Goal: Transaction & Acquisition: Obtain resource

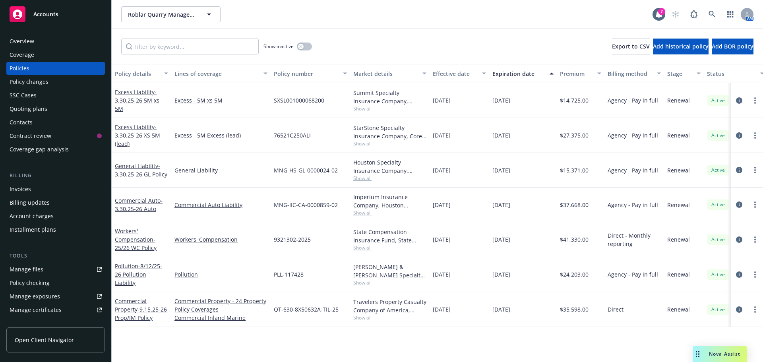
click at [23, 286] on div "Policy checking" at bounding box center [30, 283] width 40 height 13
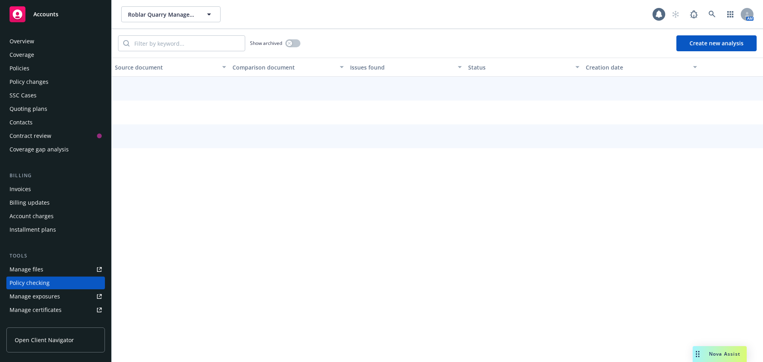
scroll to position [89, 0]
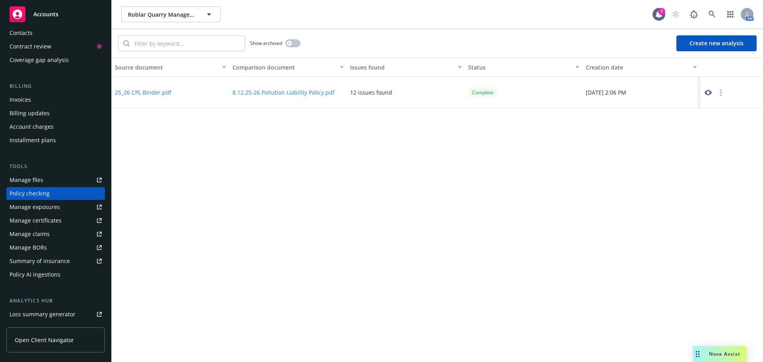
click at [149, 91] on button "25_26 CPL Binder.pdf" at bounding box center [143, 92] width 56 height 8
click at [710, 93] on icon at bounding box center [708, 93] width 7 height 6
click at [143, 15] on span "Roblar Quarry Management Inc. and Roblar Quarry, LLC" at bounding box center [162, 14] width 69 height 8
type input "tor"
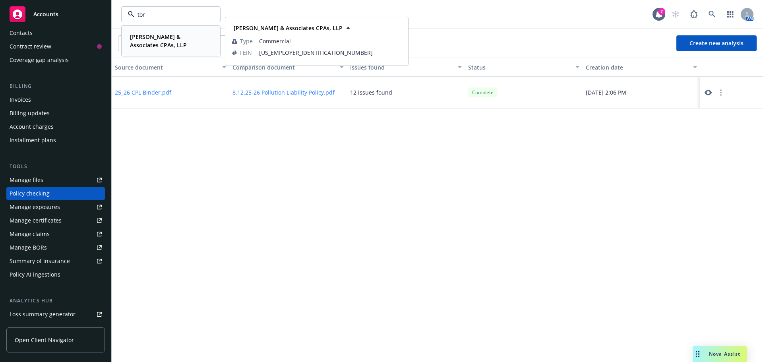
click at [145, 35] on strong "[PERSON_NAME] & Associates CPAs, LLP" at bounding box center [158, 41] width 57 height 16
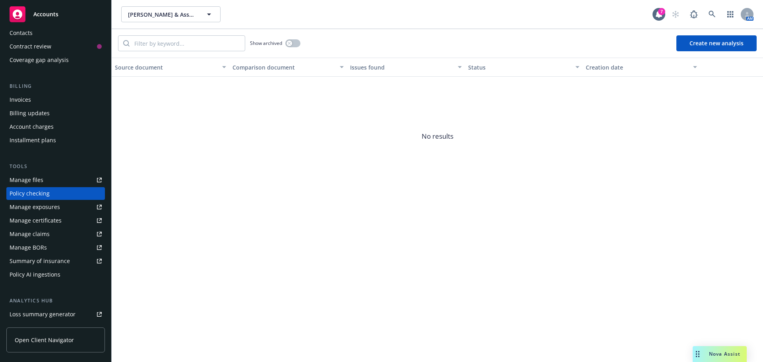
click at [718, 354] on span "Nova Assist" at bounding box center [724, 354] width 31 height 7
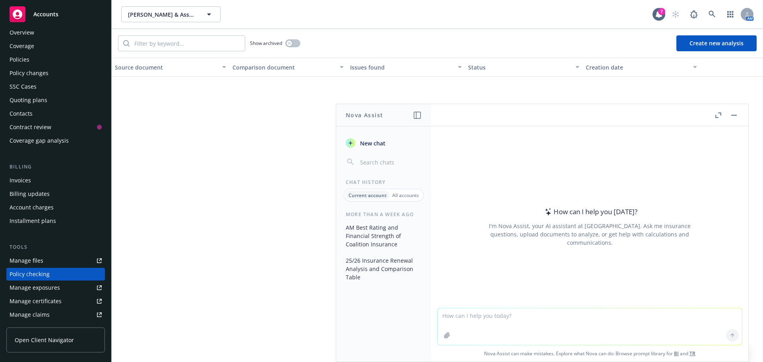
scroll to position [9, 0]
click at [21, 61] on div "Policies" at bounding box center [20, 59] width 20 height 13
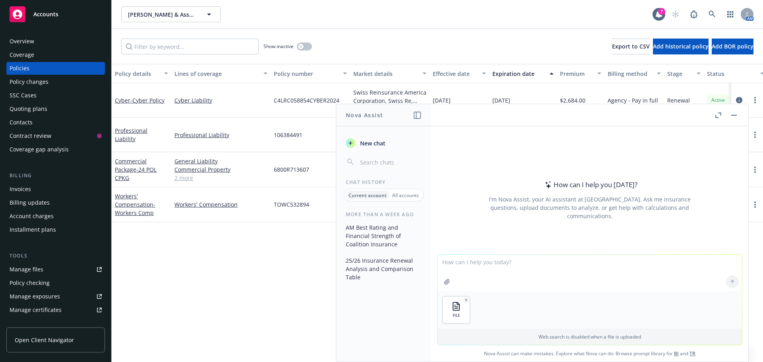
click at [462, 266] on textarea at bounding box center [590, 273] width 304 height 37
click at [515, 324] on div "FILE" at bounding box center [590, 309] width 304 height 37
click at [484, 263] on textarea "please analyst" at bounding box center [590, 272] width 304 height 37
paste textarea "re"
click at [514, 262] on textarea "please compare sulcation" at bounding box center [590, 272] width 304 height 37
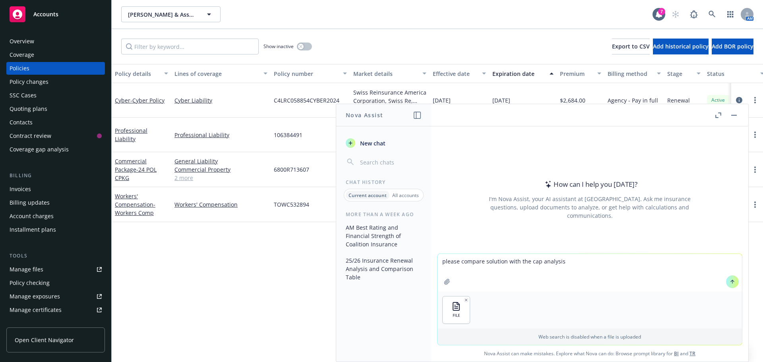
click at [561, 265] on textarea "please compare solution with the cap analysis" at bounding box center [590, 272] width 304 height 37
paste textarea "9. Loremi dol sitametco adipiscing:  Elitseddo Eiusmod Temp incididun 4. Utlab…"
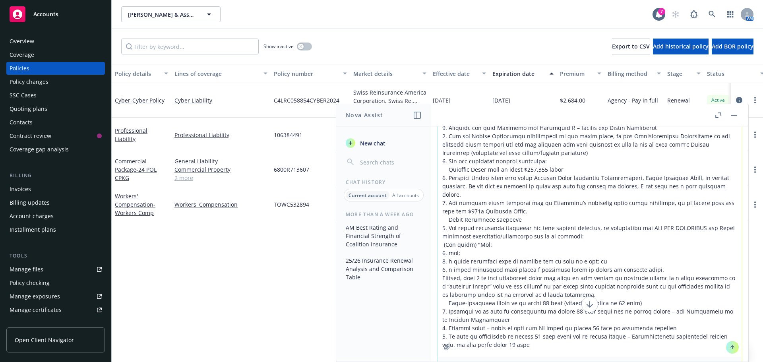
scroll to position [107, 0]
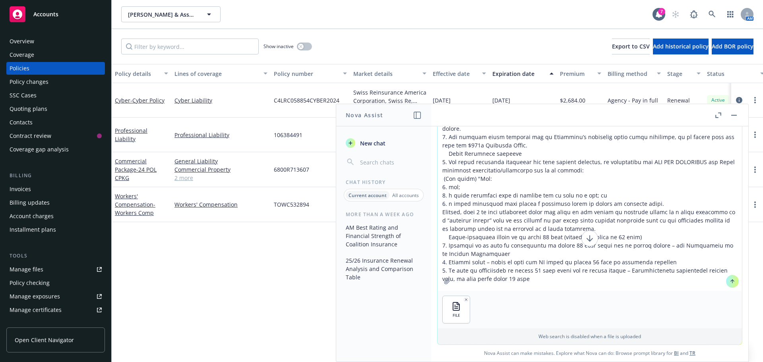
drag, startPoint x: 436, startPoint y: 130, endPoint x: 521, endPoint y: 290, distance: 181.2
click at [521, 290] on textarea at bounding box center [590, 154] width 304 height 271
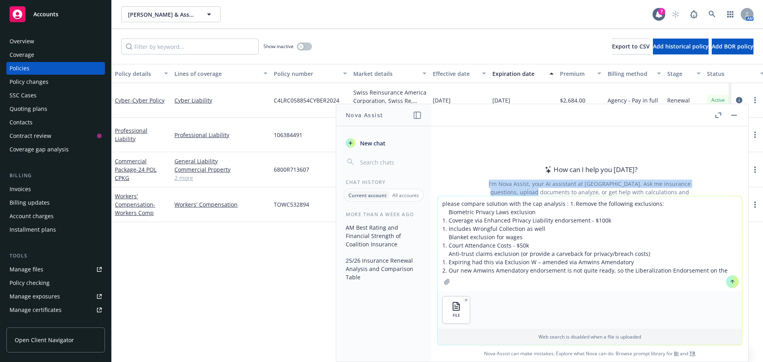
scroll to position [19, 0]
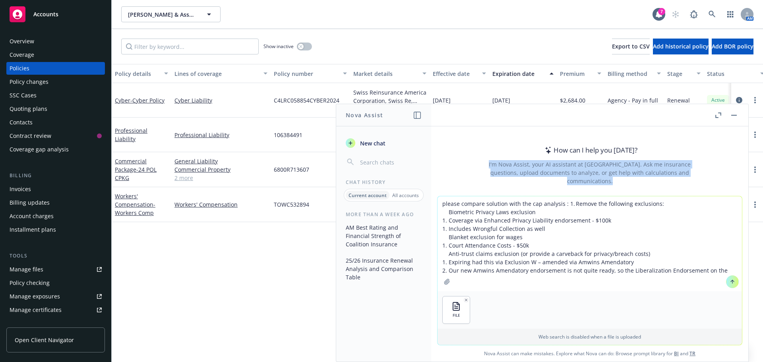
drag, startPoint x: 471, startPoint y: 170, endPoint x: 572, endPoint y: 256, distance: 132.8
click at [572, 256] on div "How can I help you [DATE]? I'm Nova Assist, your AI assistant at Newfront. Ask …" at bounding box center [589, 243] width 317 height 235
click at [455, 182] on div "How can I help you [DATE]? I'm Nova Assist, your AI assistant at Newfront. Ask …" at bounding box center [589, 161] width 317 height 70
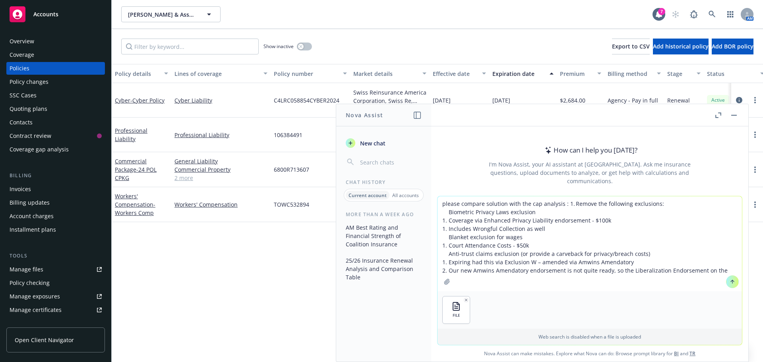
drag, startPoint x: 440, startPoint y: 201, endPoint x: 682, endPoint y: 322, distance: 270.5
click at [682, 322] on div "please compare solution with the cap analysis : 1. Remove the following exclusi…" at bounding box center [590, 270] width 304 height 149
type textarea "ement on the"
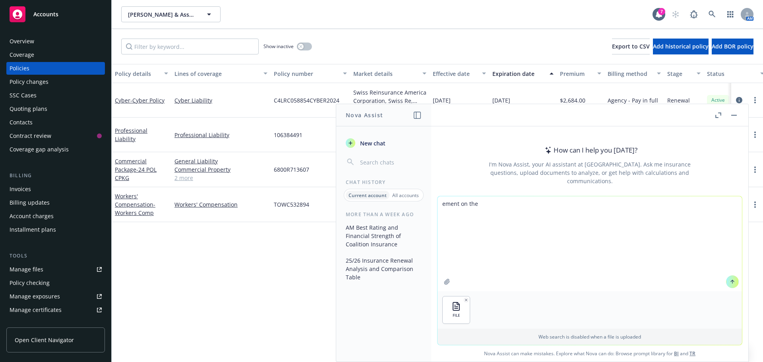
scroll to position [0, 0]
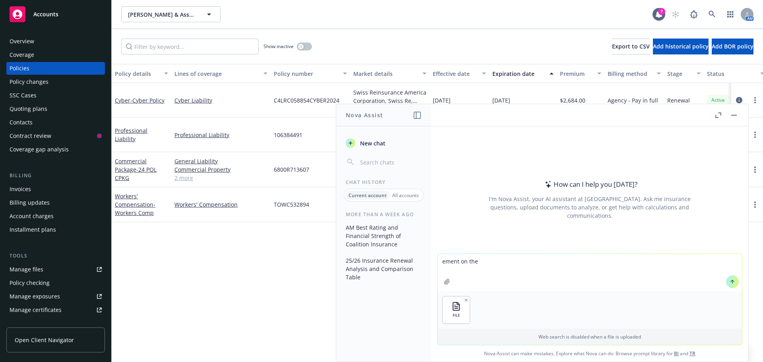
drag, startPoint x: 483, startPoint y: 266, endPoint x: 431, endPoint y: 266, distance: 52.1
click at [431, 266] on div "Nova Assist New chat Chat History Current account All accounts More than a week…" at bounding box center [590, 233] width 318 height 258
click at [451, 265] on textarea at bounding box center [590, 272] width 304 height 37
paste textarea "re"
drag, startPoint x: 501, startPoint y: 262, endPoint x: 500, endPoint y: 282, distance: 20.3
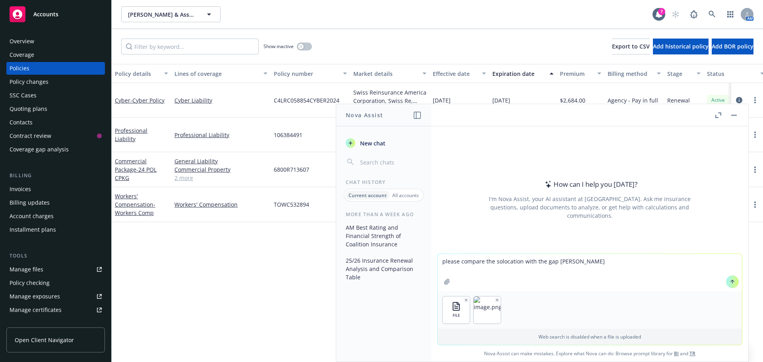
click at [499, 290] on textarea "please compare the solocation with the gap [PERSON_NAME]" at bounding box center [590, 272] width 304 height 37
click at [522, 260] on textarea "please compare the solocation with the gap [PERSON_NAME]" at bounding box center [590, 272] width 304 height 37
click at [518, 261] on textarea "please compare the solocation with the gap [PERSON_NAME]" at bounding box center [590, 272] width 304 height 37
type textarea "please compare the solution with the gap analysis"
click at [731, 281] on icon at bounding box center [732, 281] width 3 height 2
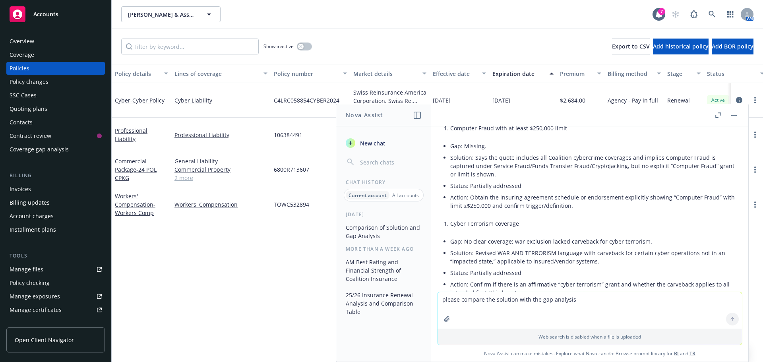
scroll to position [120, 0]
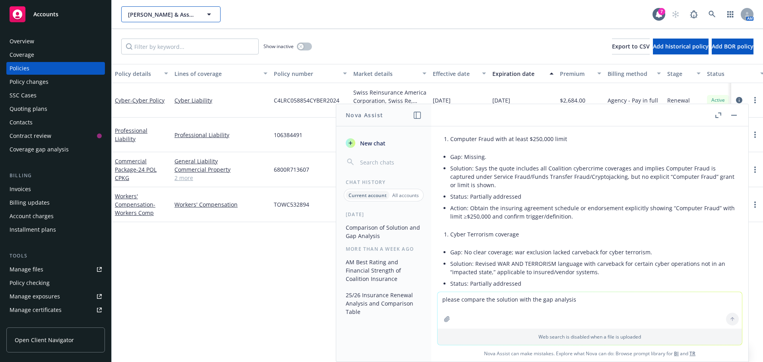
click at [137, 19] on button "[PERSON_NAME] & Associates CPAs, LLP" at bounding box center [170, 14] width 99 height 16
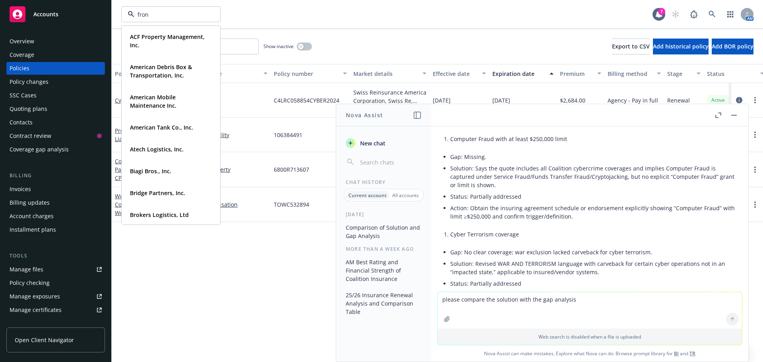
type input "front"
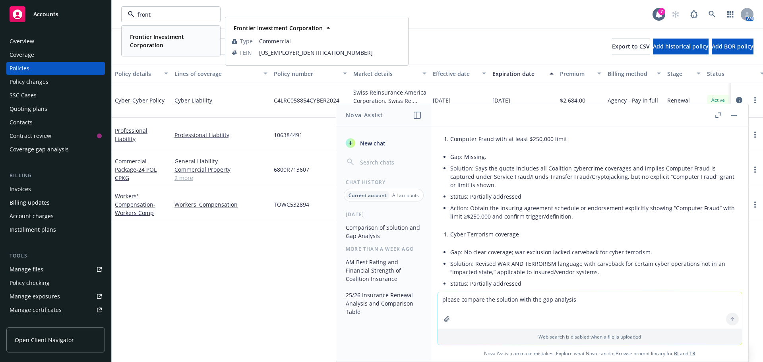
click at [149, 43] on strong "Frontier Investment Corporation" at bounding box center [157, 41] width 54 height 16
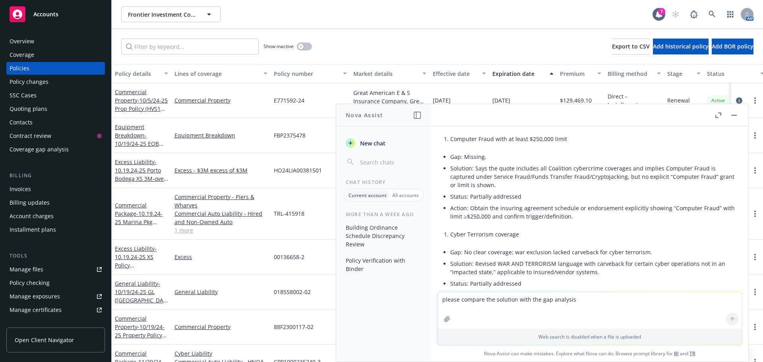
click at [17, 70] on div "Policies" at bounding box center [20, 68] width 20 height 13
click at [732, 113] on button "button" at bounding box center [734, 115] width 10 height 10
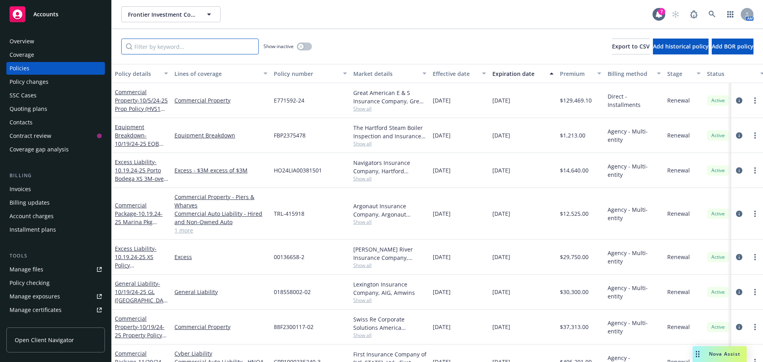
click at [158, 45] on input "Filter by keyword..." at bounding box center [190, 47] width 138 height 16
paste input "388BG09948-02"
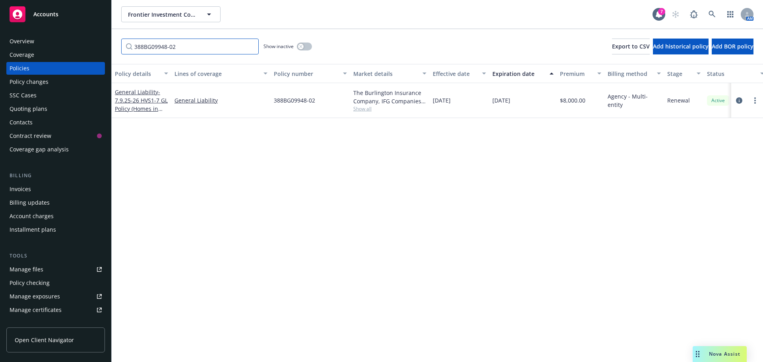
type input "388BG09948-02"
click at [738, 100] on icon "circleInformation" at bounding box center [739, 100] width 6 height 6
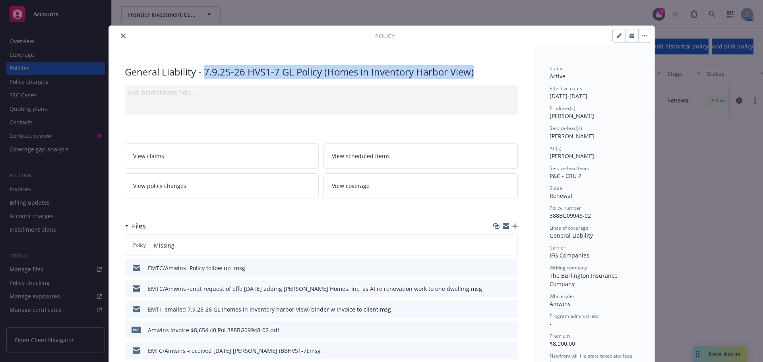
drag, startPoint x: 201, startPoint y: 71, endPoint x: 484, endPoint y: 78, distance: 283.4
click at [484, 78] on div "General Liability - 7.9.25-26 HVS1-7 GL Policy (Homes in Inventory Harbor View)" at bounding box center [321, 72] width 393 height 14
copy div "7.9.25-26 HVS1-7 GL Policy (Homes in Inventory Harbor View)"
click at [512, 228] on icon "button" at bounding box center [515, 226] width 6 height 6
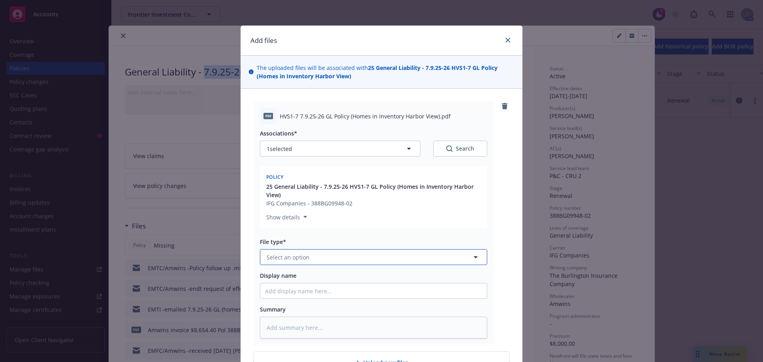
click at [278, 260] on span "Select an option" at bounding box center [288, 257] width 43 height 8
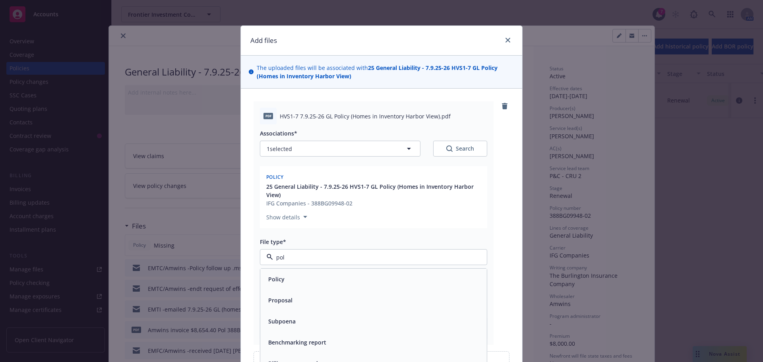
type input "poli"
click at [283, 283] on div "Policy" at bounding box center [373, 279] width 217 height 12
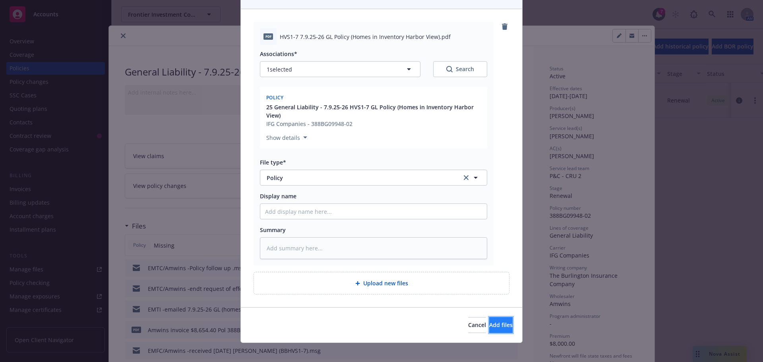
click at [489, 329] on button "Add files" at bounding box center [500, 325] width 23 height 16
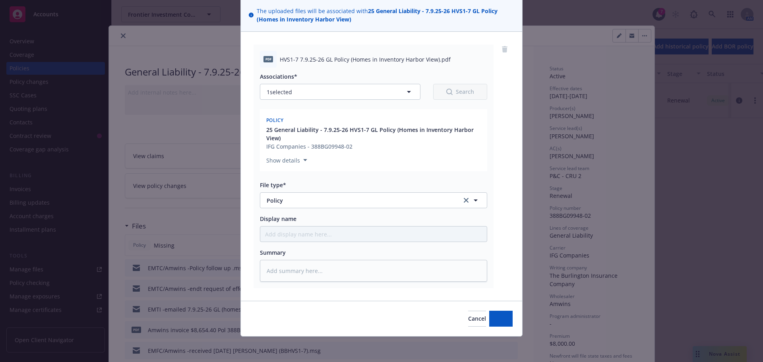
scroll to position [57, 0]
type textarea "x"
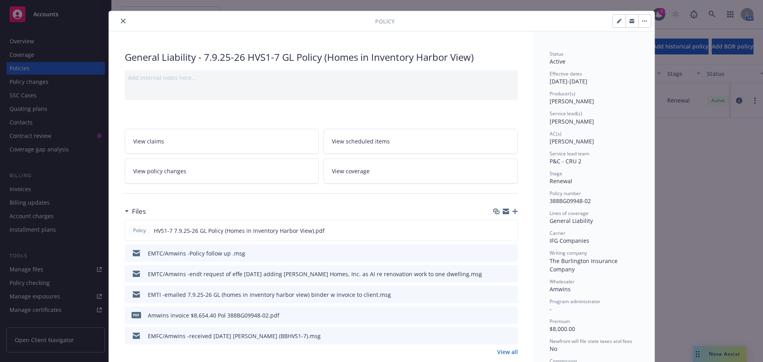
scroll to position [0, 0]
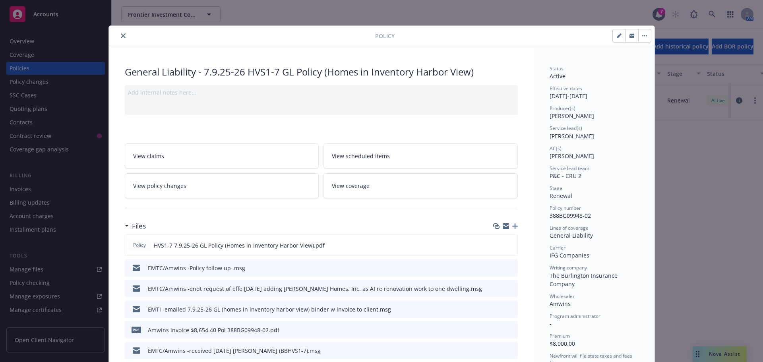
click at [121, 37] on icon "close" at bounding box center [123, 35] width 5 height 5
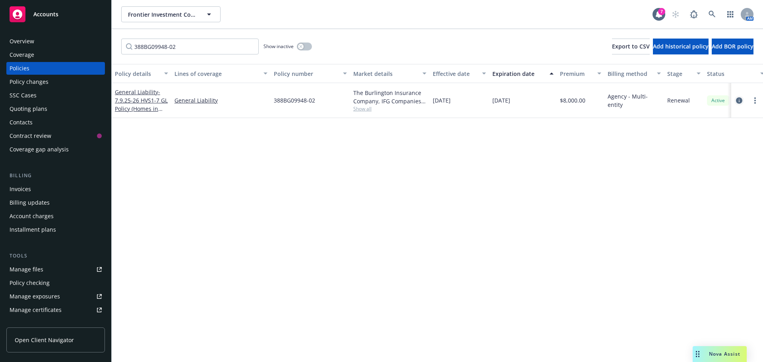
click at [740, 99] on icon "circleInformation" at bounding box center [739, 100] width 6 height 6
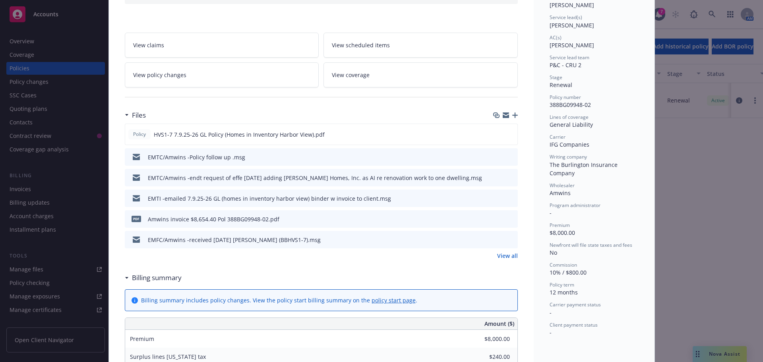
scroll to position [119, 0]
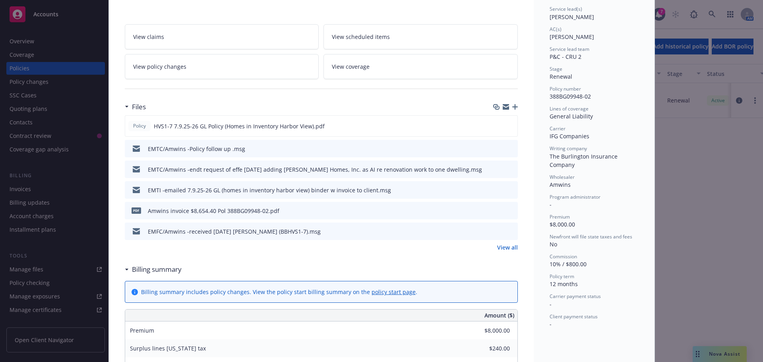
click at [491, 190] on div "EMTI -emailed 7.9.25-26 GL (homes in inventory harbor view) binder w invoice to…" at bounding box center [321, 189] width 393 height 17
click at [494, 190] on icon "download file" at bounding box center [497, 189] width 6 height 6
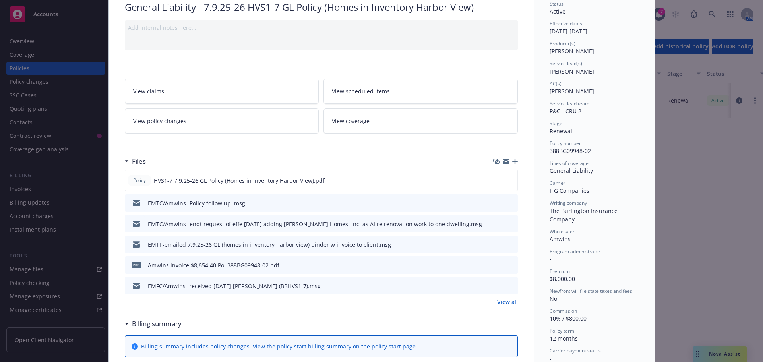
scroll to position [40, 0]
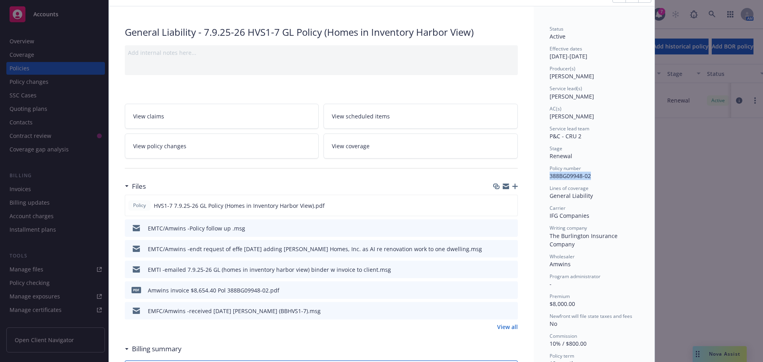
drag, startPoint x: 594, startPoint y: 179, endPoint x: 541, endPoint y: 179, distance: 52.5
copy span "388BG09948-02"
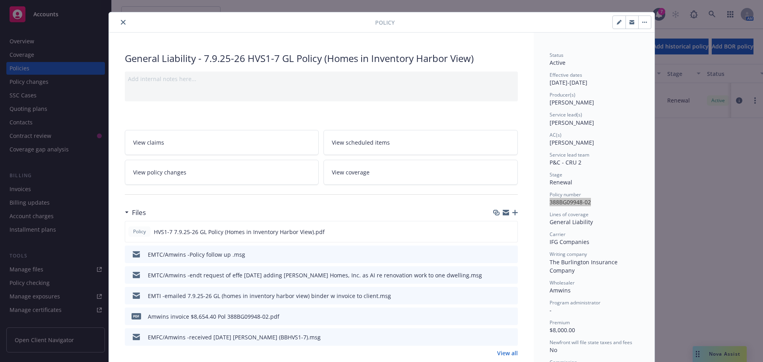
scroll to position [0, 0]
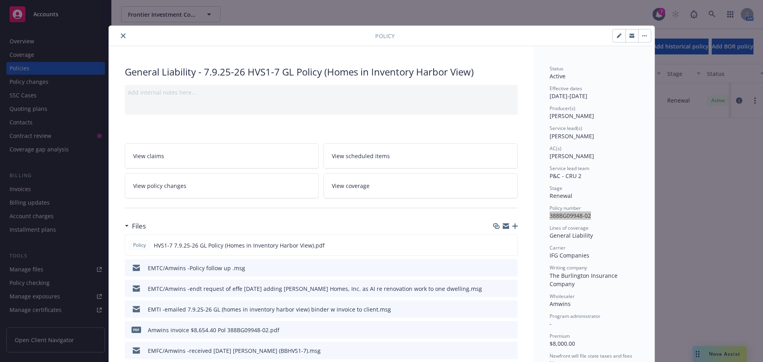
click at [121, 35] on icon "close" at bounding box center [123, 35] width 5 height 5
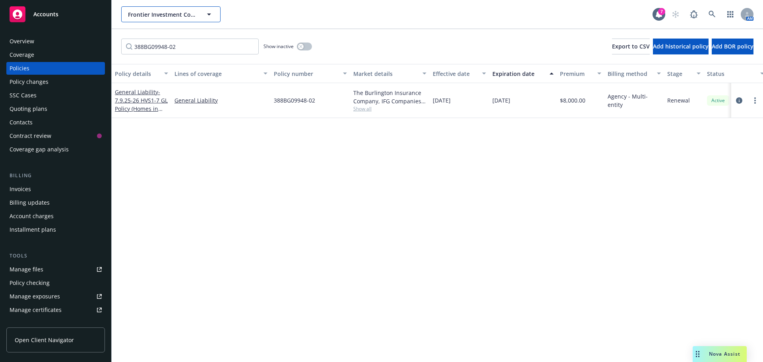
click at [154, 18] on span "Frontier Investment Corporation" at bounding box center [162, 14] width 69 height 8
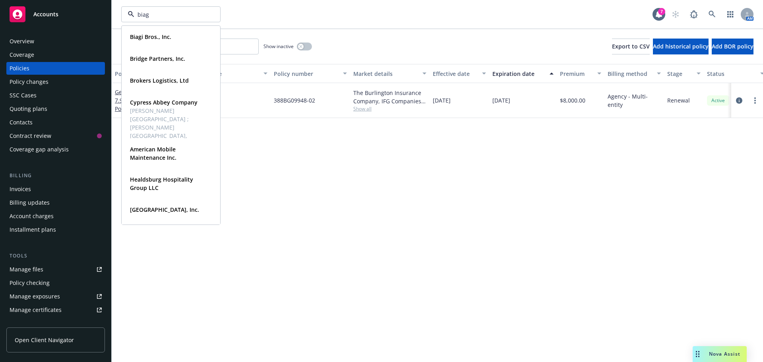
type input "biagi"
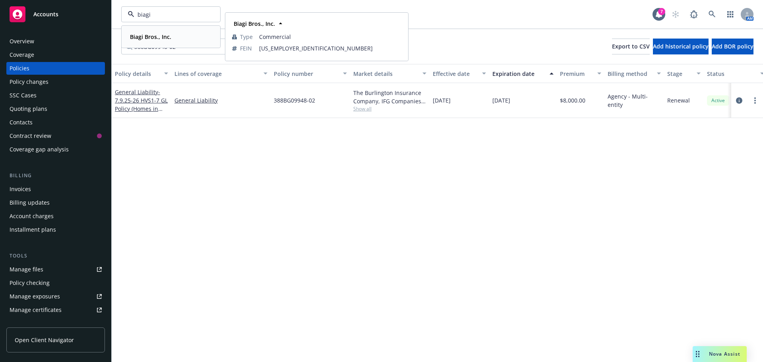
click at [141, 36] on strong "Biagi Bros., Inc." at bounding box center [150, 37] width 41 height 8
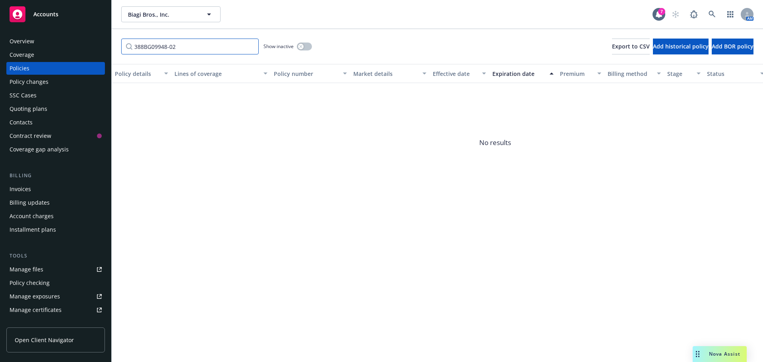
drag, startPoint x: 188, startPoint y: 49, endPoint x: 116, endPoint y: 46, distance: 71.6
click at [116, 46] on div "388BG09948-02 Show inactive Export to CSV Add historical policy Add BOR policy" at bounding box center [437, 46] width 651 height 35
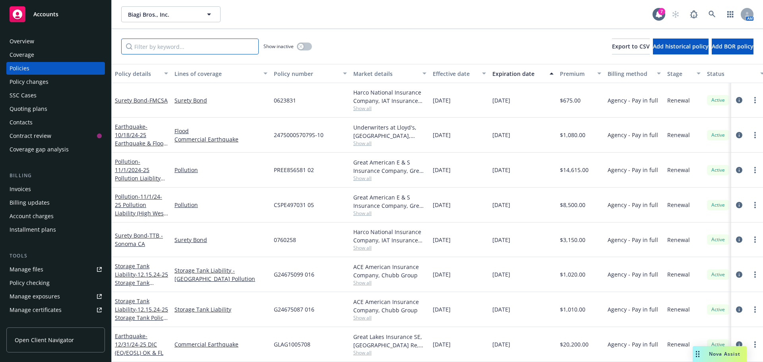
click at [154, 54] on input "Filter by keyword..." at bounding box center [190, 47] width 138 height 16
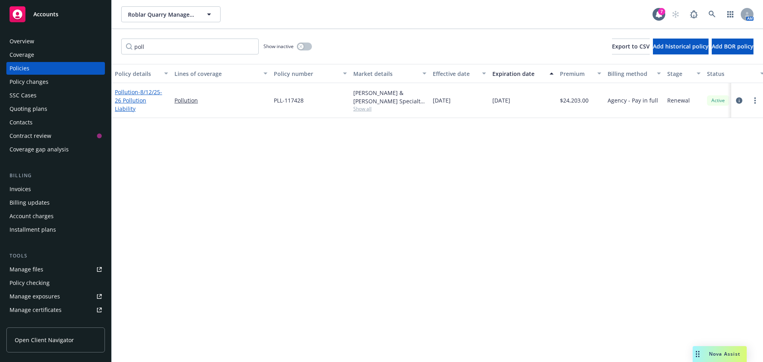
scroll to position [601, 0]
